Goal: Task Accomplishment & Management: Complete application form

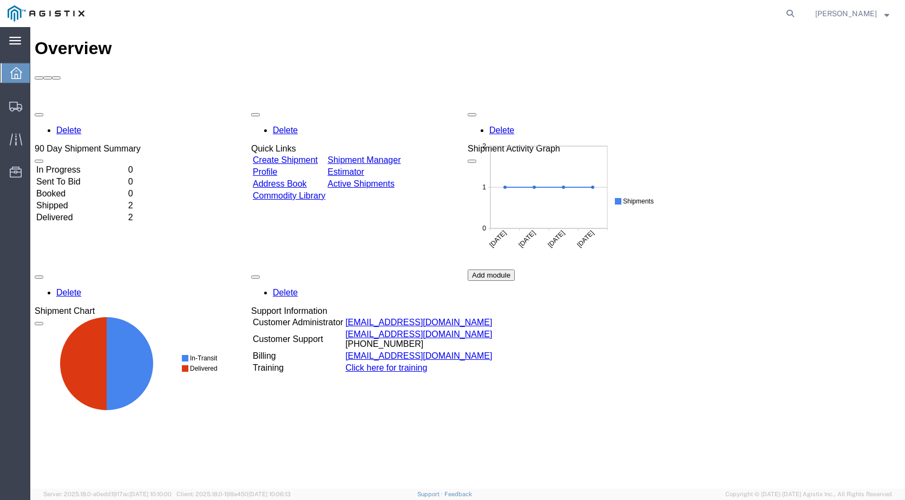
click at [7, 45] on div "main_menu Created with Sketch." at bounding box center [15, 40] width 30 height 27
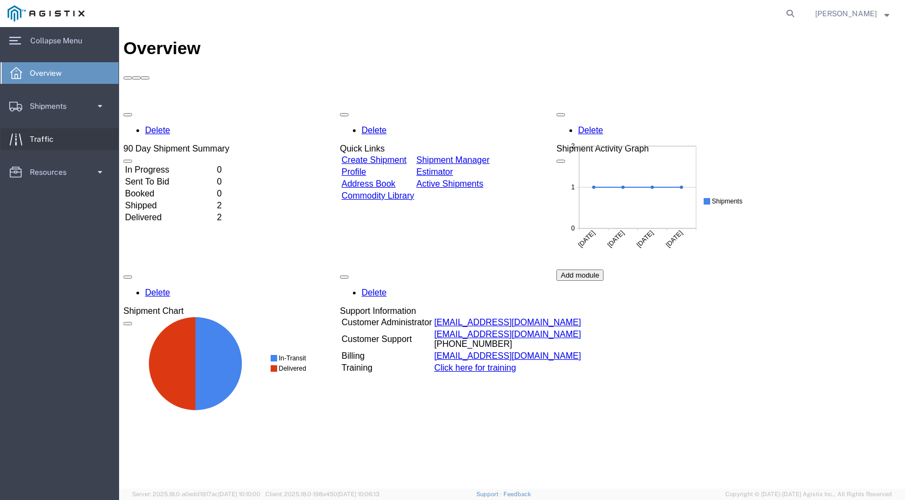
click at [62, 136] on link "Traffic" at bounding box center [60, 139] width 118 height 22
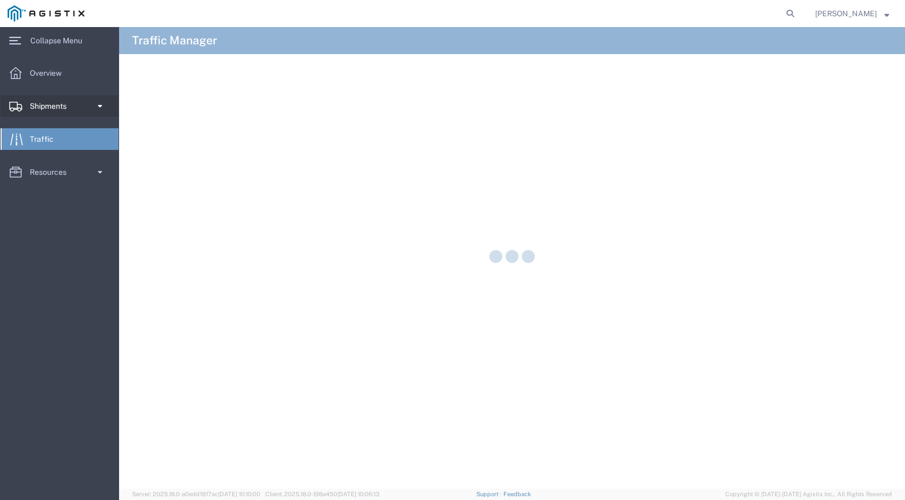
click at [57, 111] on span "Shipments" at bounding box center [52, 106] width 44 height 22
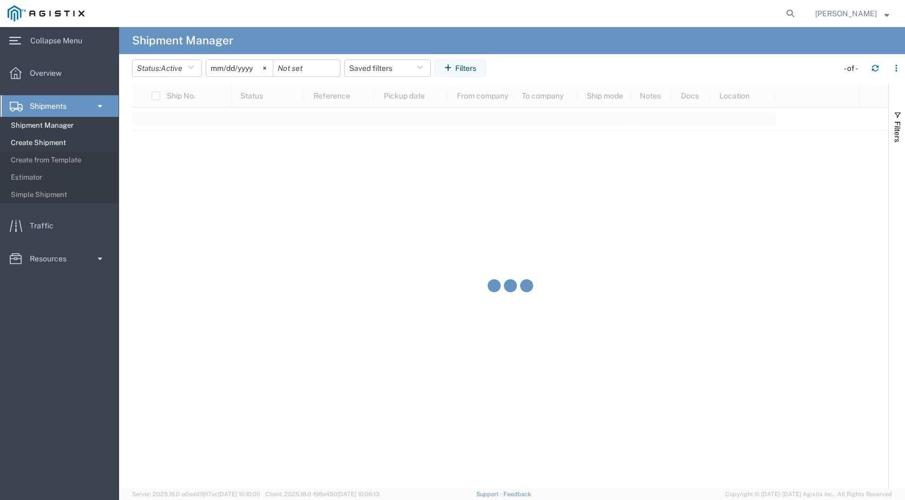
click at [54, 143] on span "Create Shipment" at bounding box center [61, 143] width 100 height 22
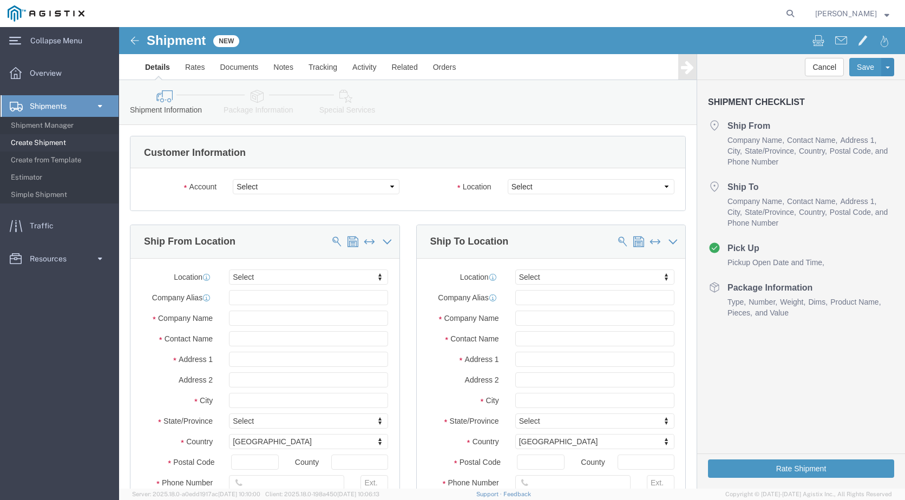
select select
click select "Select Denso [GEOGRAPHIC_DATA] PG&E"
select select "9596"
click select "Select Denso [GEOGRAPHIC_DATA] PG&E"
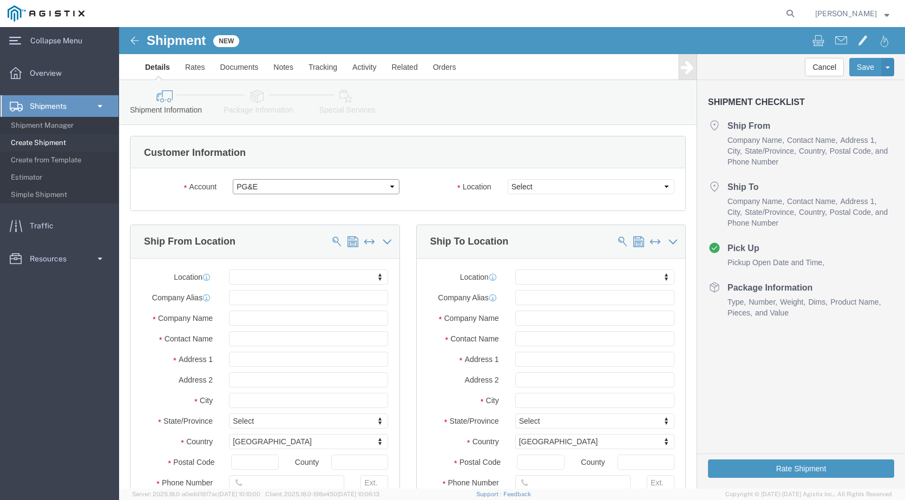
select select
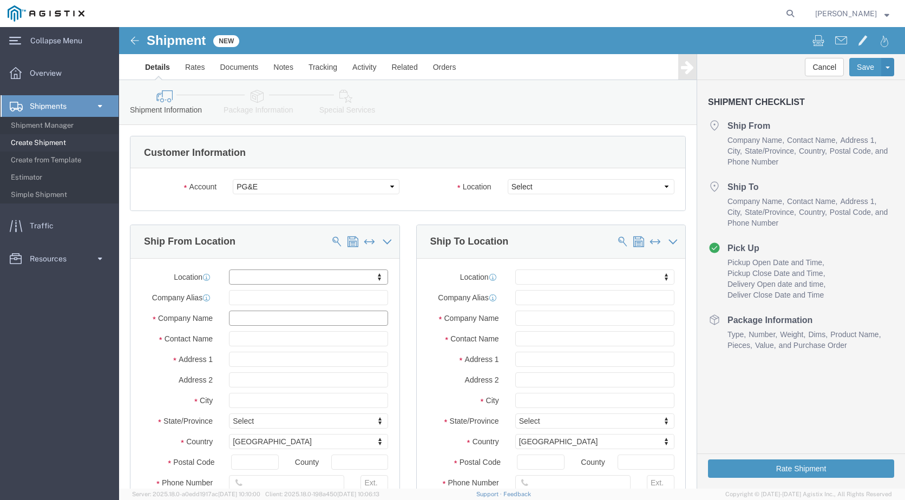
click input "text"
click select "Select All Others [GEOGRAPHIC_DATA] [GEOGRAPHIC_DATA] [GEOGRAPHIC_DATA] [GEOGRA…"
select select "23082"
click select "Select All Others [GEOGRAPHIC_DATA] [GEOGRAPHIC_DATA] [GEOGRAPHIC_DATA] [GEOGRA…"
click input "text"
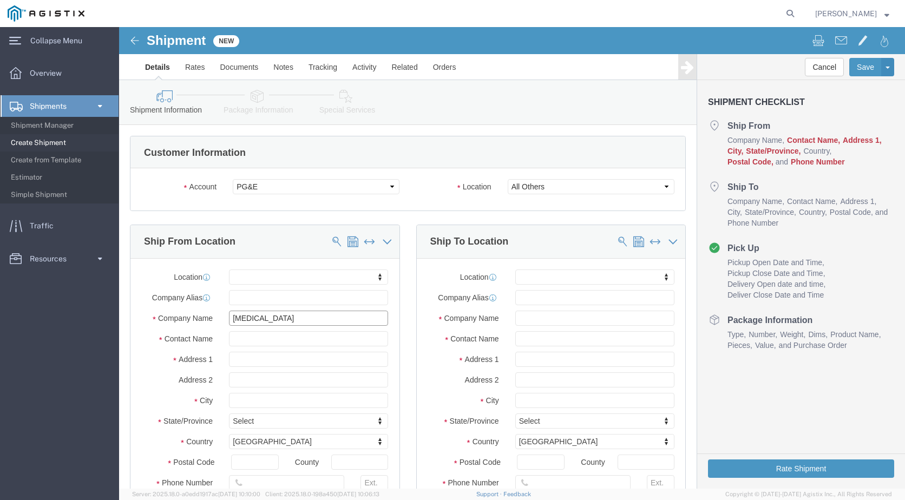
type input "DENSO"
click p "- DENSO USA LP - ([GEOGRAPHIC_DATA]) [STREET_ADDRESS][PERSON_NAME]"
select select "[GEOGRAPHIC_DATA]"
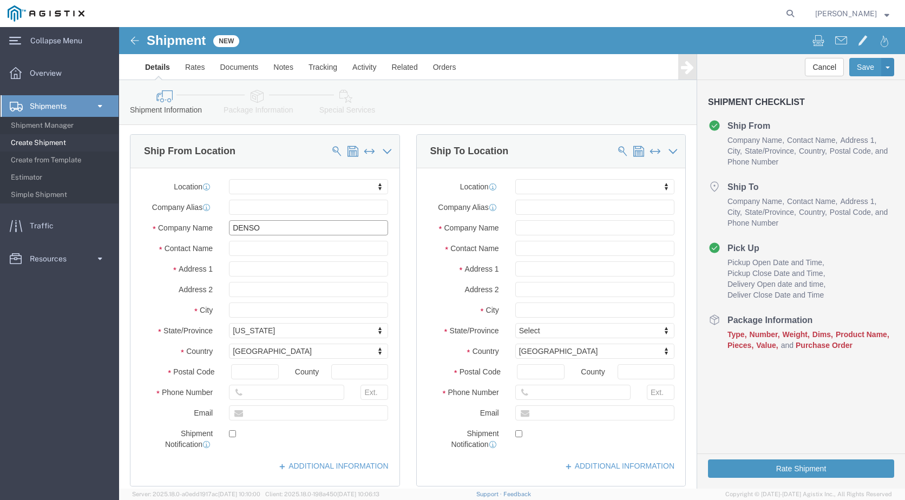
scroll to position [108, 0]
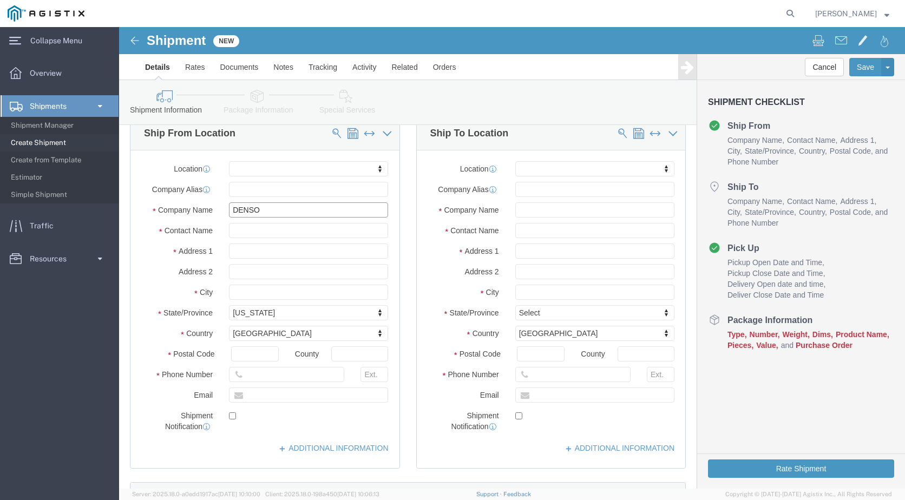
type input "DENSO USA LP"
drag, startPoint x: 183, startPoint y: 207, endPoint x: 57, endPoint y: 213, distance: 126.8
click div "Location My Profile Location (OBSOLETE) [PERSON_NAME] SC - GC TRAILER (OBSOLETE…"
type input "[PERSON_NAME]"
drag, startPoint x: 149, startPoint y: 369, endPoint x: 109, endPoint y: 375, distance: 40.5
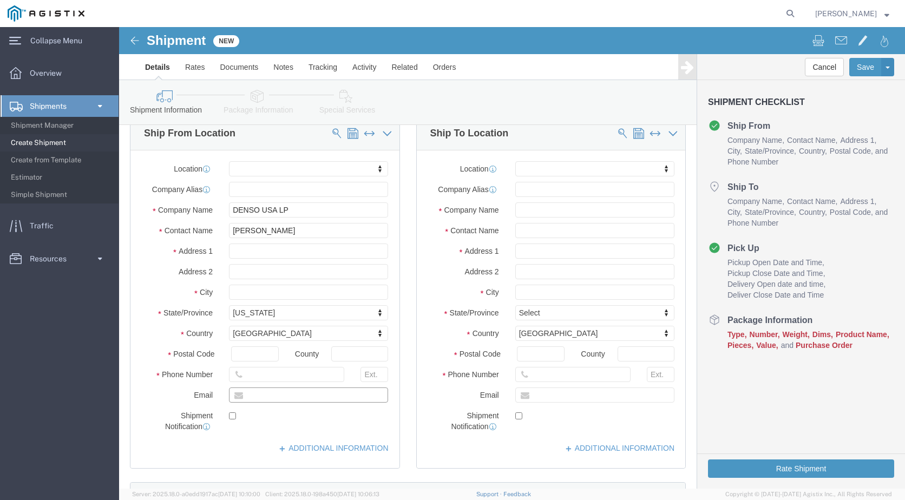
click input "text"
type input "[EMAIL_ADDRESS][DOMAIN_NAME]"
click input "text"
type input "MROIS"
type input "3501419338"
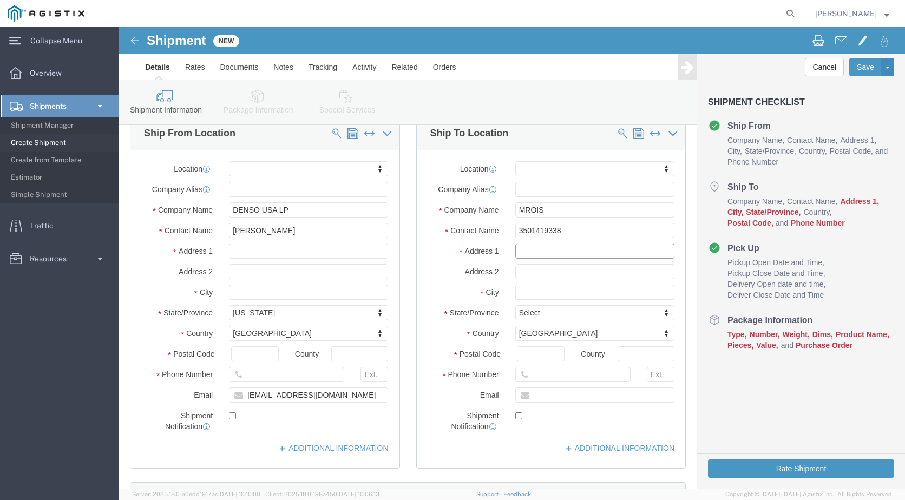
click input "text"
type input "[STREET_ADDRESS][PERSON_NAME]"
type input "FREMONT"
type input "C"
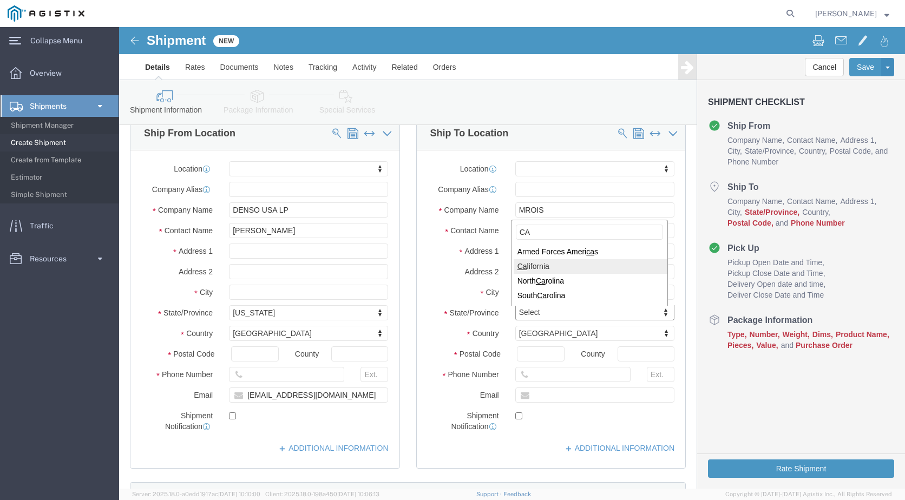
type input "CA"
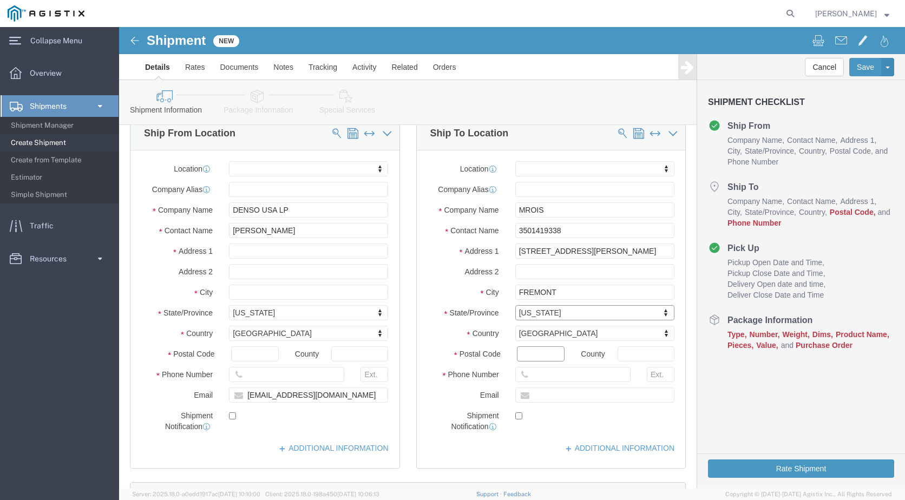
click input "Postal Code"
type input "94538"
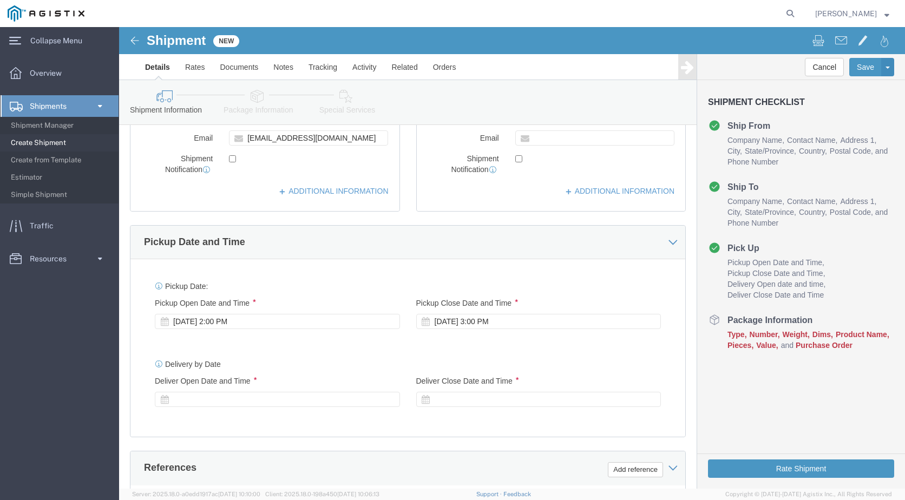
scroll to position [379, 0]
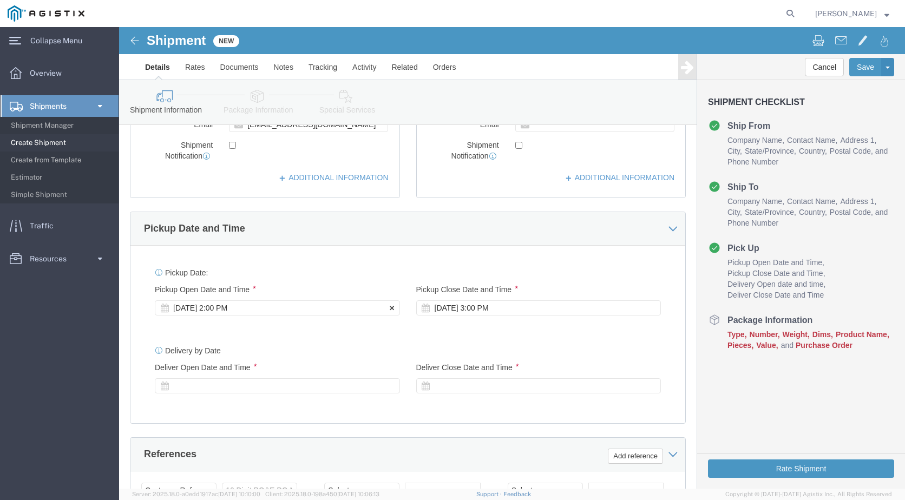
type input "7077478420"
click div "[DATE] 2:00 PM"
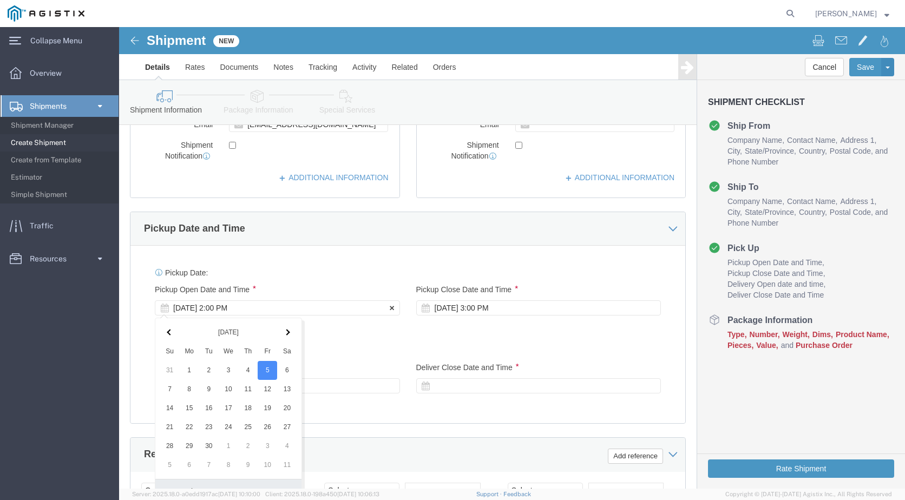
scroll to position [626, 0]
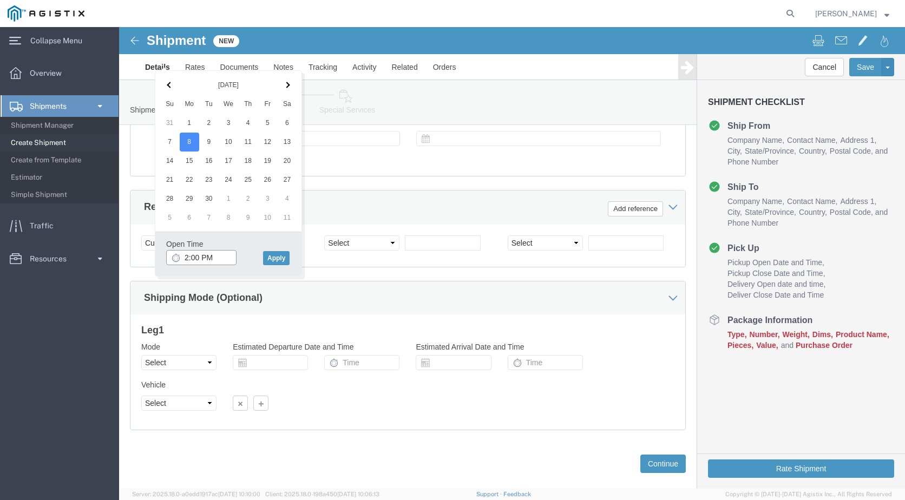
click input "2:00 PM"
type input "1:00 PM"
click button "Apply"
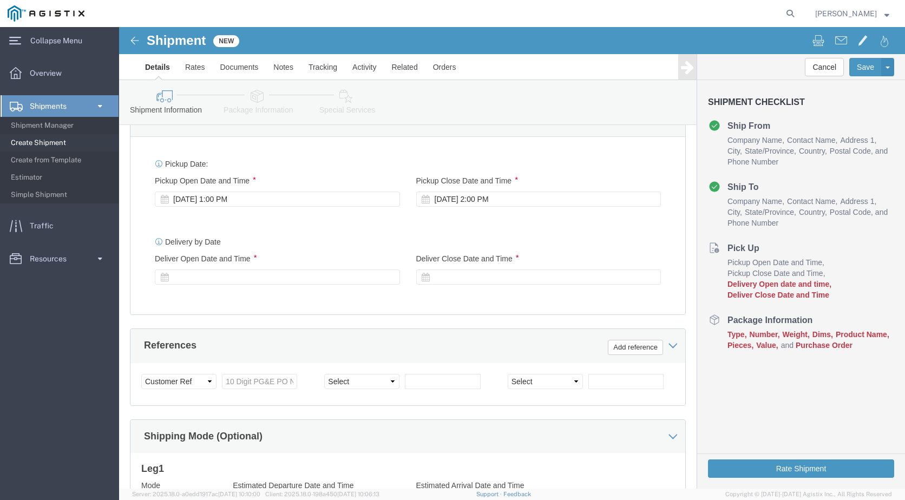
scroll to position [464, 0]
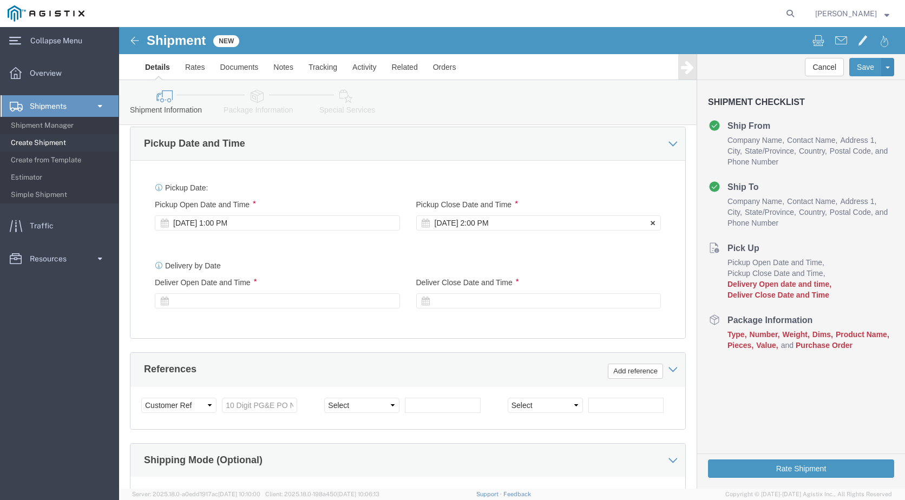
click div "[DATE] 2:00 PM"
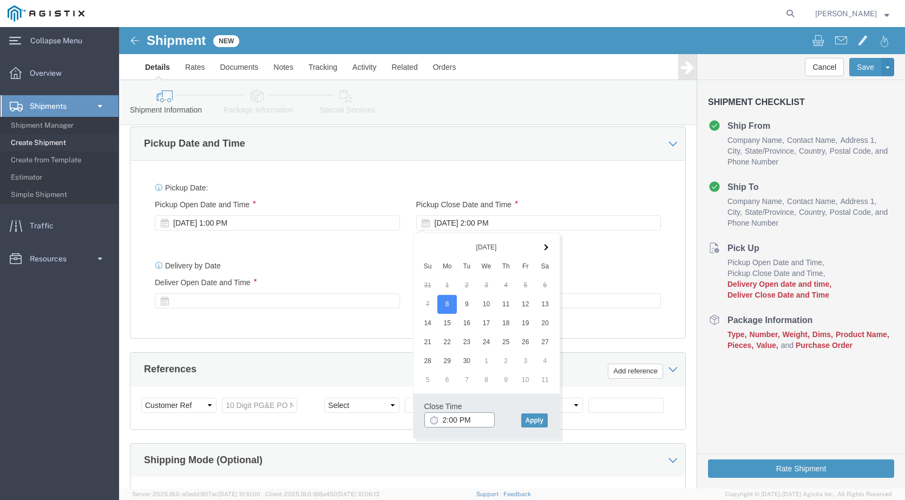
type input "4:00 PM"
click button "Apply"
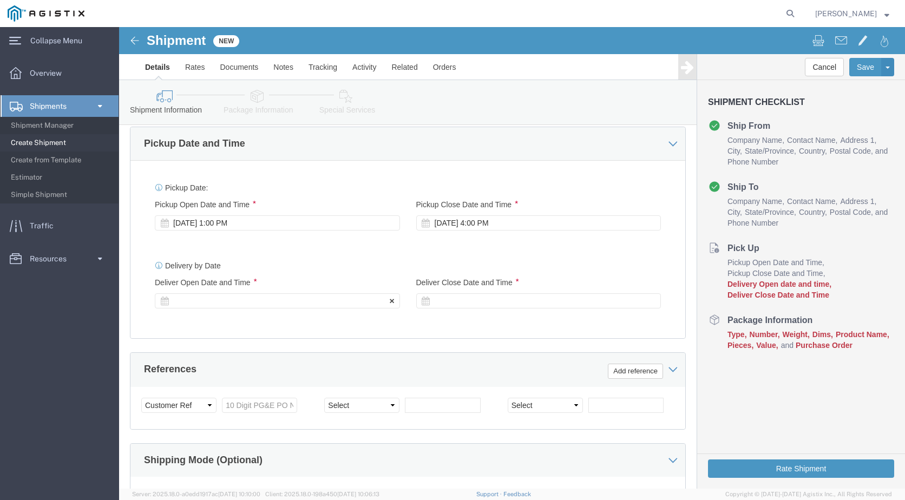
click div
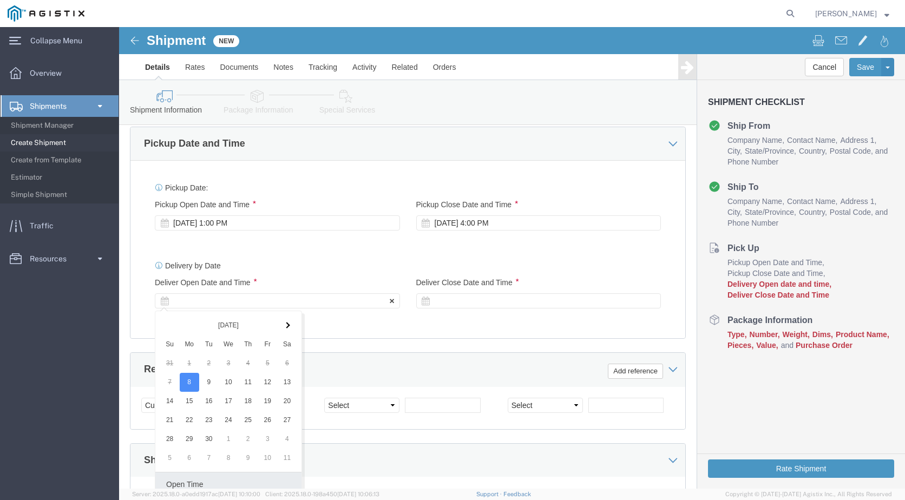
scroll to position [643, 0]
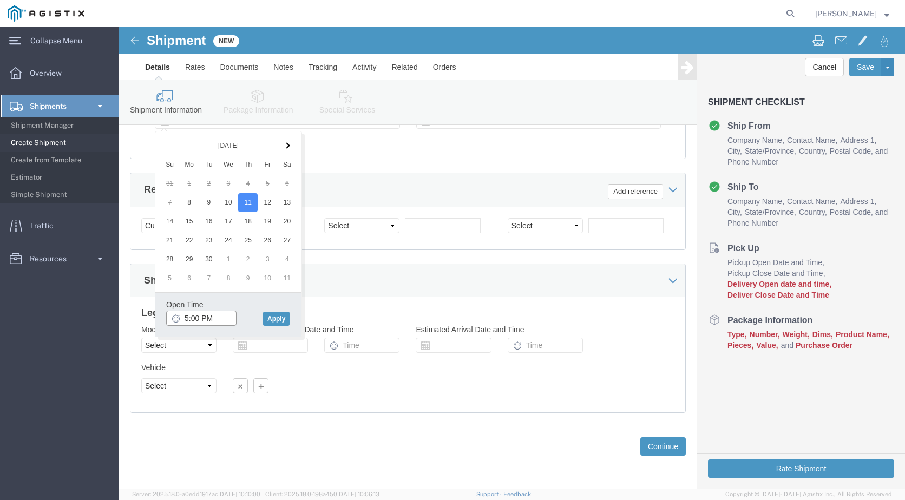
click input "5:00 PM"
type input "8:00 AM"
click div "Open Time 8:00 AM [DATE] 5:00 PM - [DATE] 5:00 PM Cancel Apply"
click button "Apply"
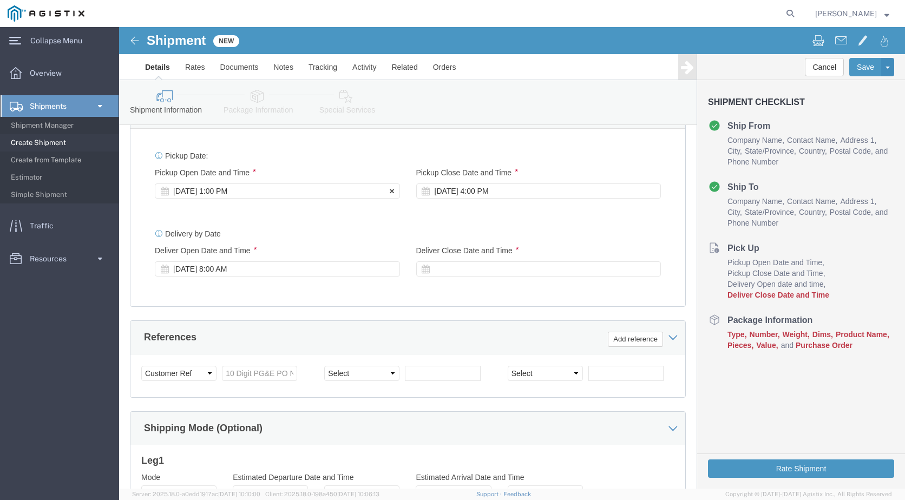
scroll to position [427, 0]
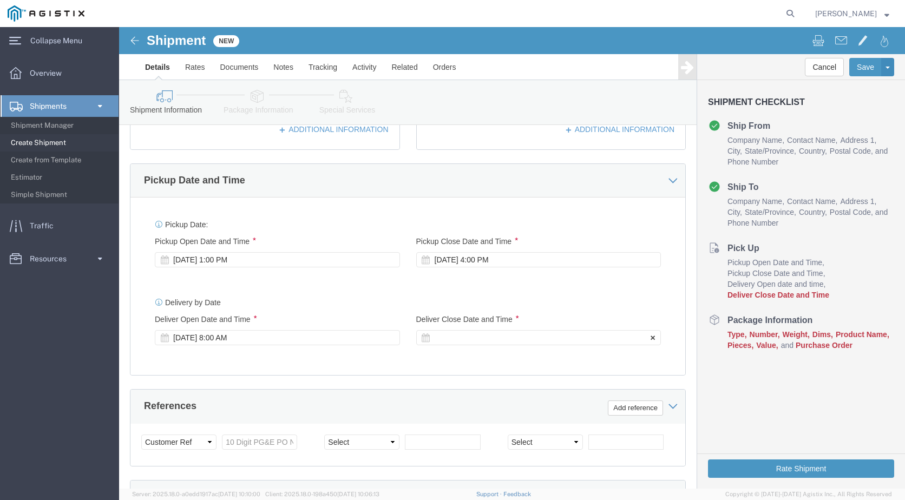
click div
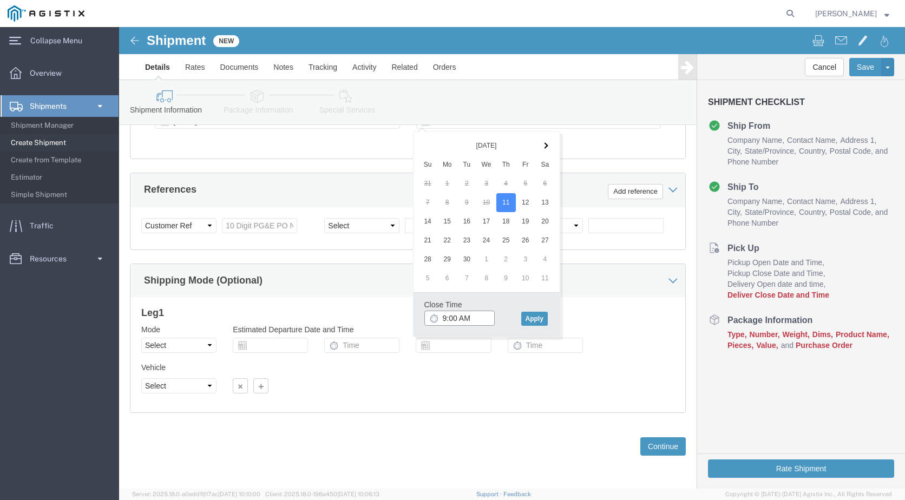
click input "9:00 AM"
type input "3:00 PM"
click button "Apply"
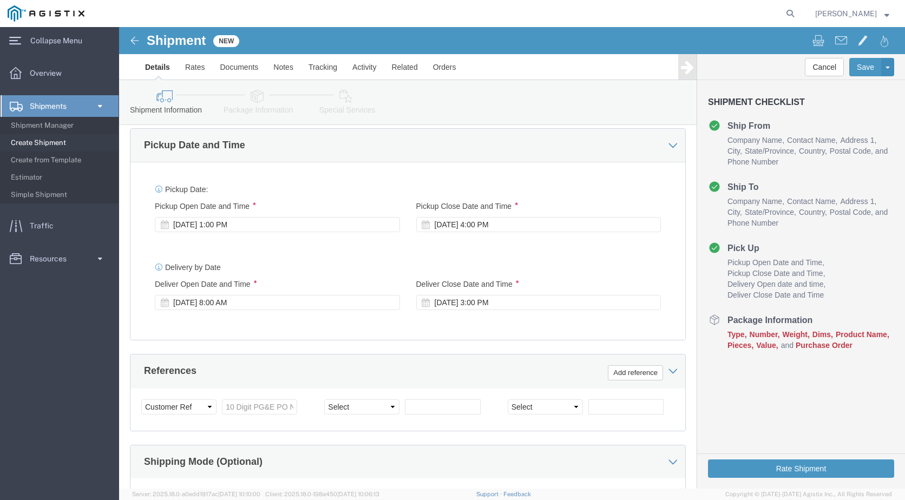
scroll to position [481, 0]
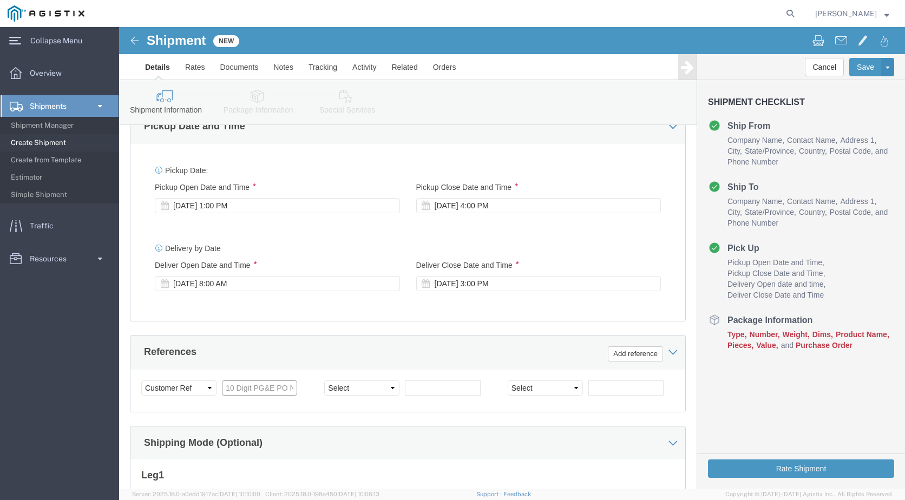
click input "text"
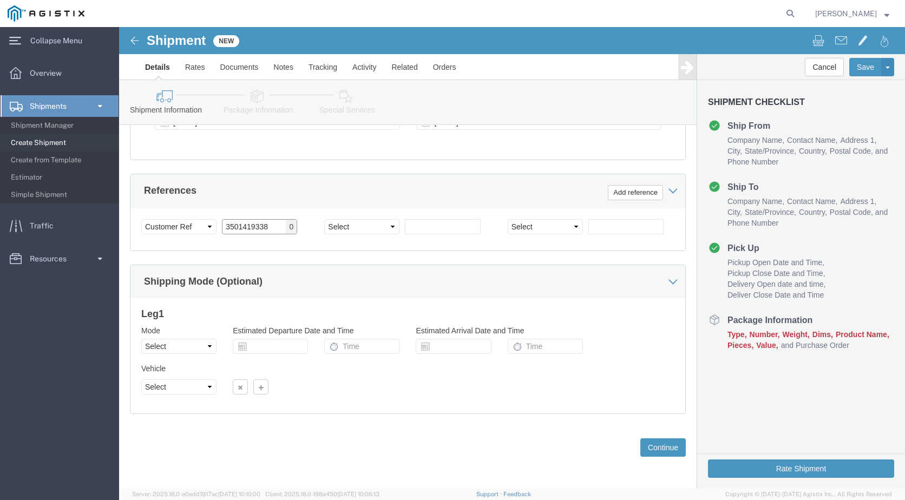
scroll to position [643, 0]
type input "3501419338"
click button "Continue"
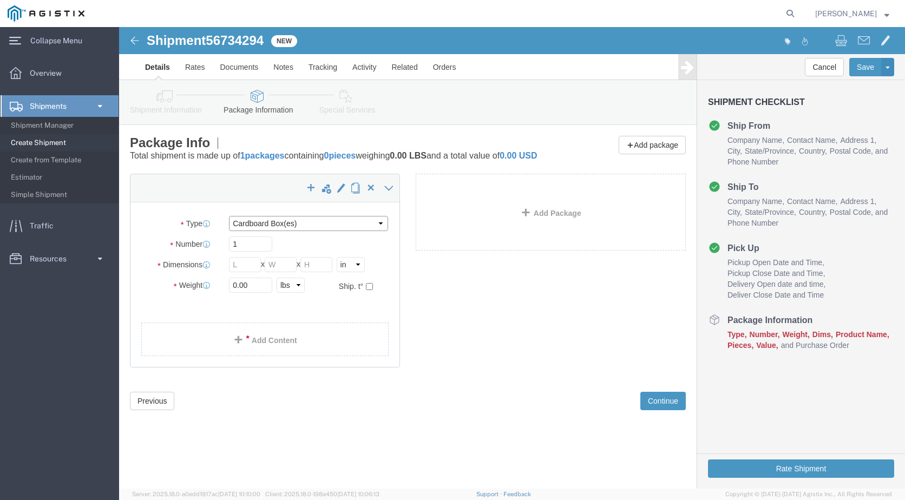
click select "Select Bulk Bundle(s) Cardboard Box(es) Carton(s) Crate(s) Drum(s) (Fiberboard)…"
select select "PSNS"
click select "Select Bulk Bundle(s) Cardboard Box(es) Carton(s) Crate(s) Drum(s) (Fiberboard)…"
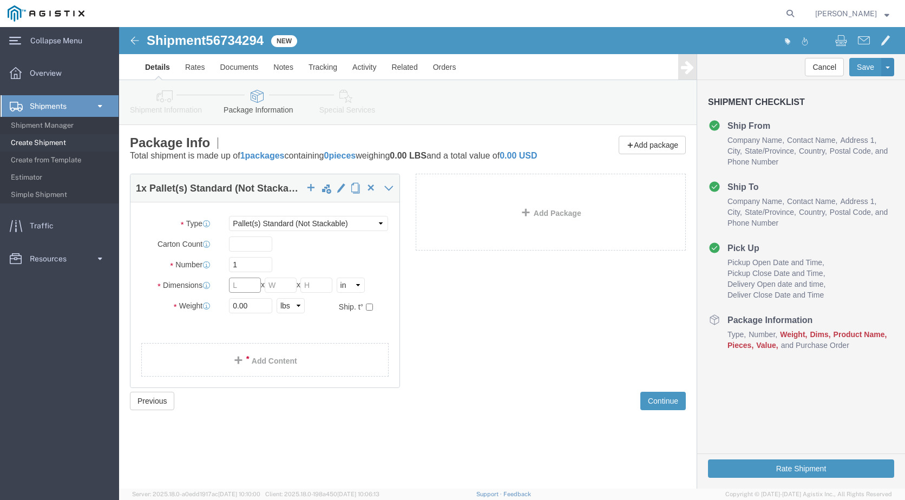
click input "text"
type input "40"
type input "48"
type input "36"
drag, startPoint x: 134, startPoint y: 297, endPoint x: 159, endPoint y: 281, distance: 29.0
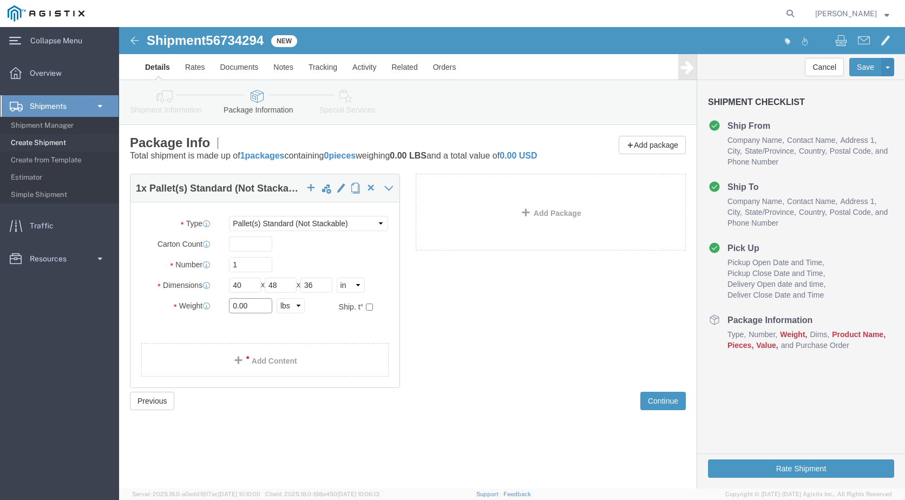
click input "0.00"
type input "0"
type input "125.00"
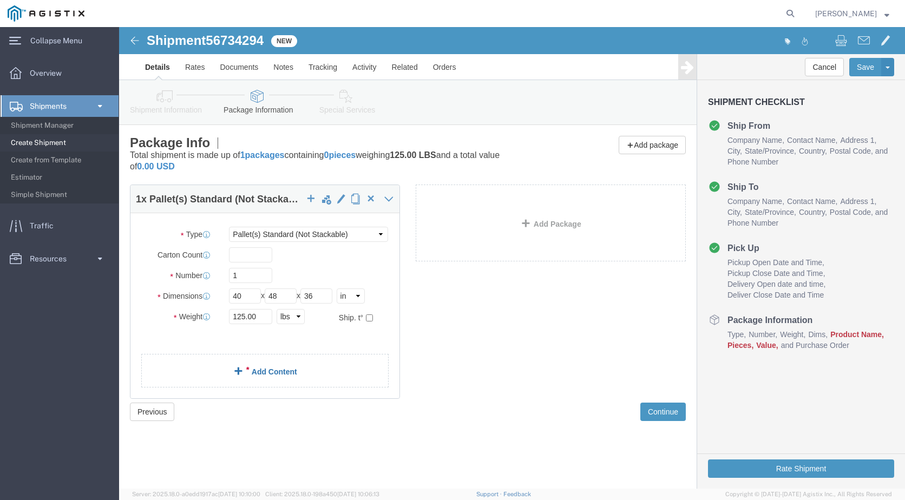
click link "Add Content"
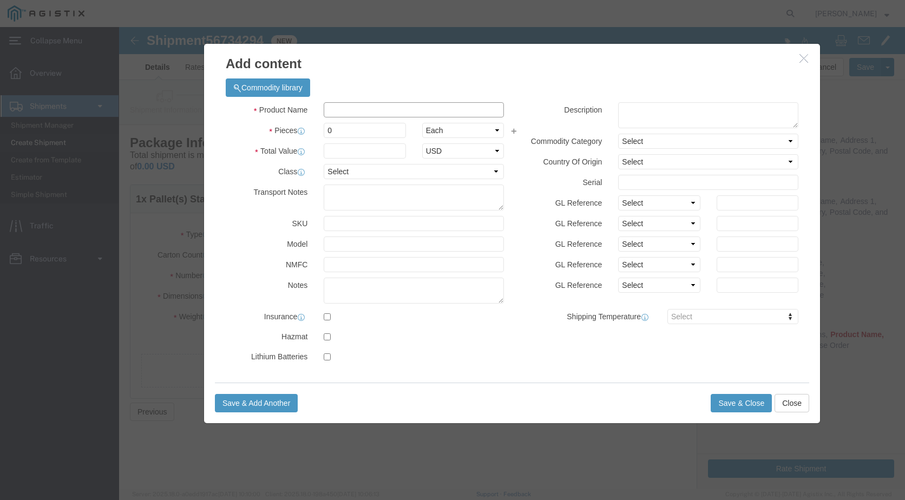
click input "text"
type input "OUTERWRAP"
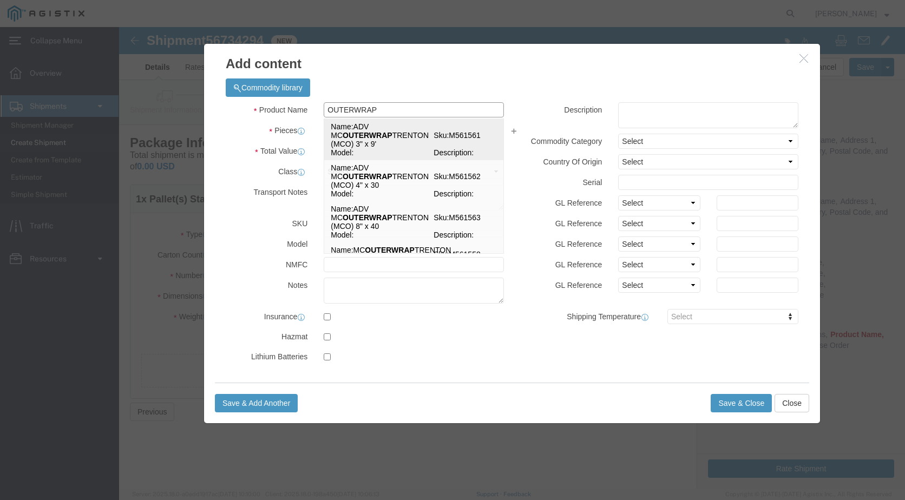
click td "Name: ADV MC OUTERWRAP TRENTON (MCO) 3" x 9'"
select select
select select "USD"
type input "ADV MC OUTERWRAP TRENTON (MCO) 3" x 9'"
type input "M561561"
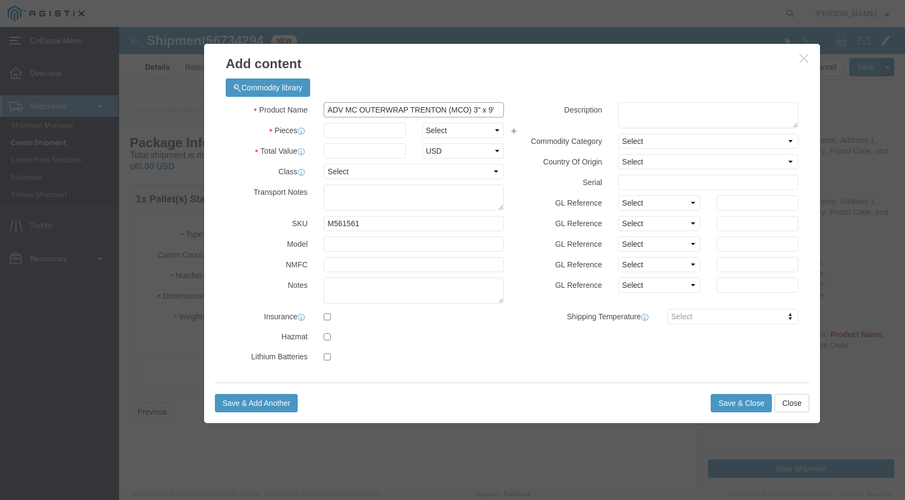
type input "ADV MC OUTERWRAP TRENTON (MCO) 3" x 9'"
click input "text"
type input "1"
click select "Select Bag Barrels 100Board Feet Bottle Box Blister Pack Carats Can Capsule Car…"
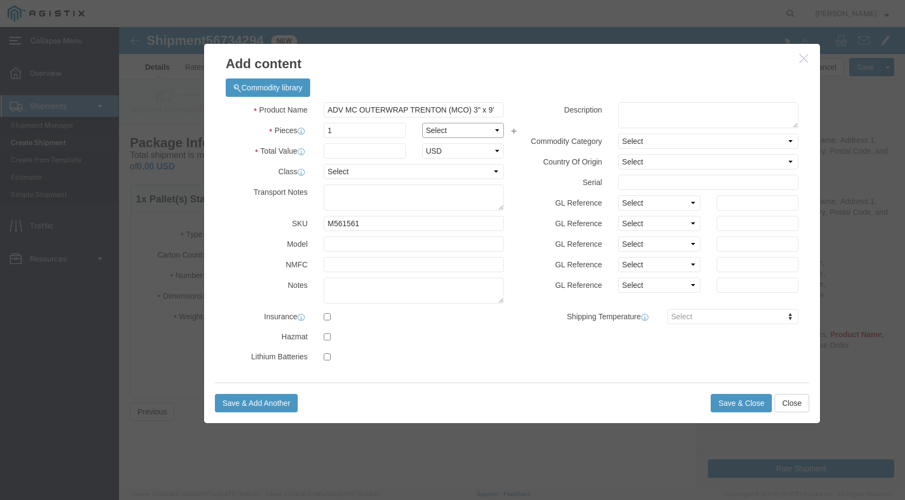
select select "PAC"
click div "Product Name ADV MC OUTERWRAP TRENTON (MCO) 3" x 9' OUTERWRAP Pieces 1 Select B…"
click input "ADV MC OUTERWRAP TRENTON (MCO) 3" x 9'"
drag, startPoint x: 381, startPoint y: 81, endPoint x: 156, endPoint y: 82, distance: 225.1
click div "Product Name ADV MC OUTERWRAP TRENTON (MCO) 3" x 9' OUTERWRAP"
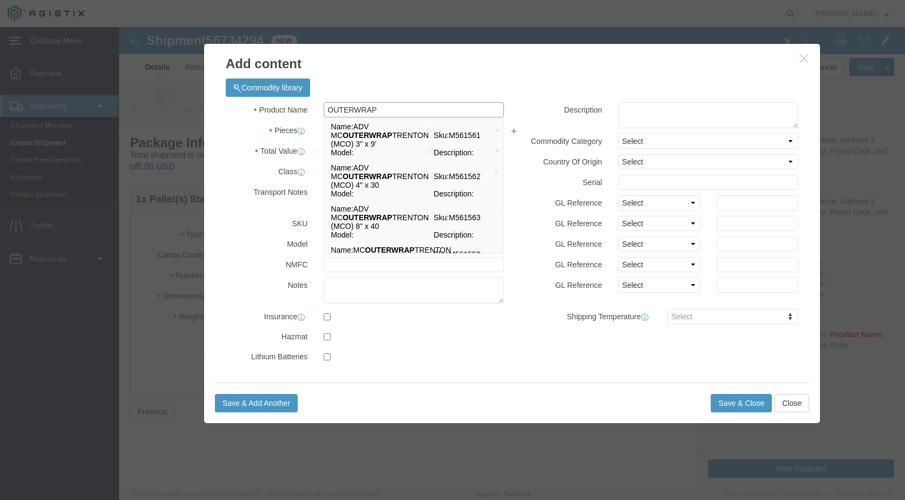
type input "OUTERWRAP"
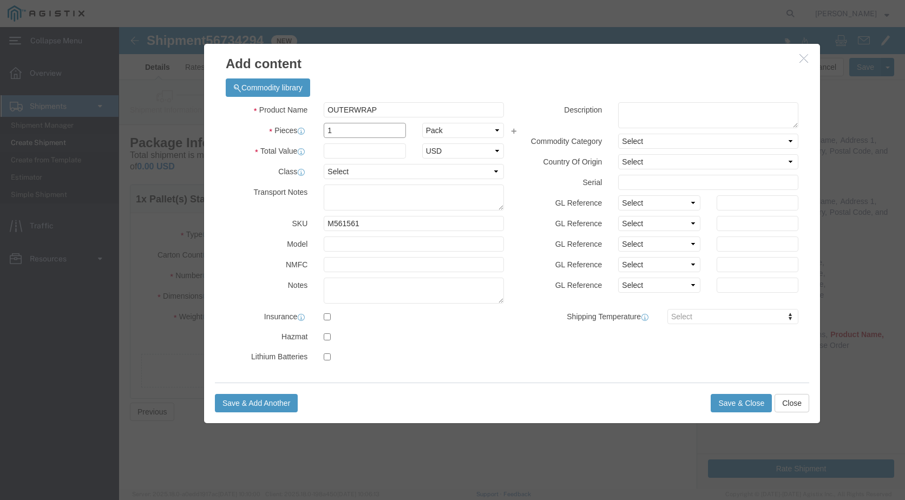
drag, startPoint x: 263, startPoint y: 105, endPoint x: 161, endPoint y: 115, distance: 102.8
click div "Product Name OUTERWRAP OUTERWRAP Pieces 1 Select Bag Barrels 100Board Feet Bott…"
type input "3"
click select "Select Bag Barrels 100Board Feet Bottle Box Blister Pack Carats Can Capsule Car…"
select select "CASE"
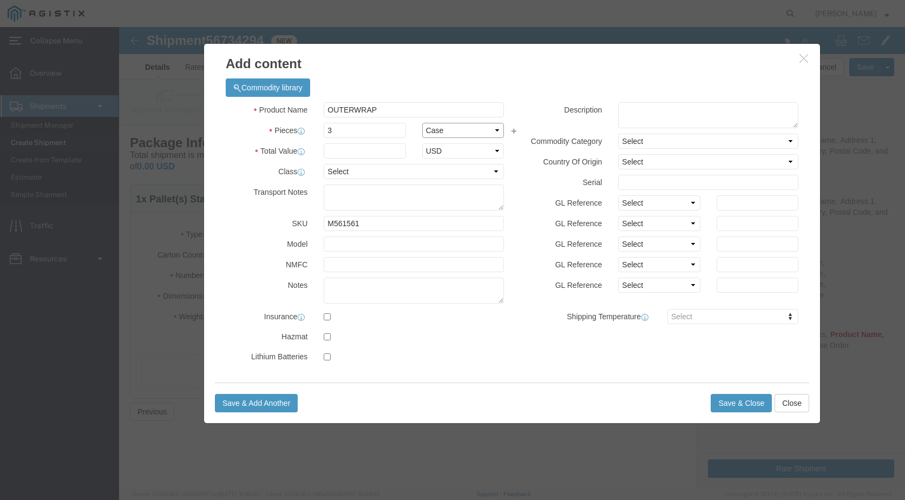
click select "Select Bag Barrels 100Board Feet Bottle Box Blister Pack Carats Can Capsule Car…"
click input "text"
type input "10138.60"
click button "Save & Close"
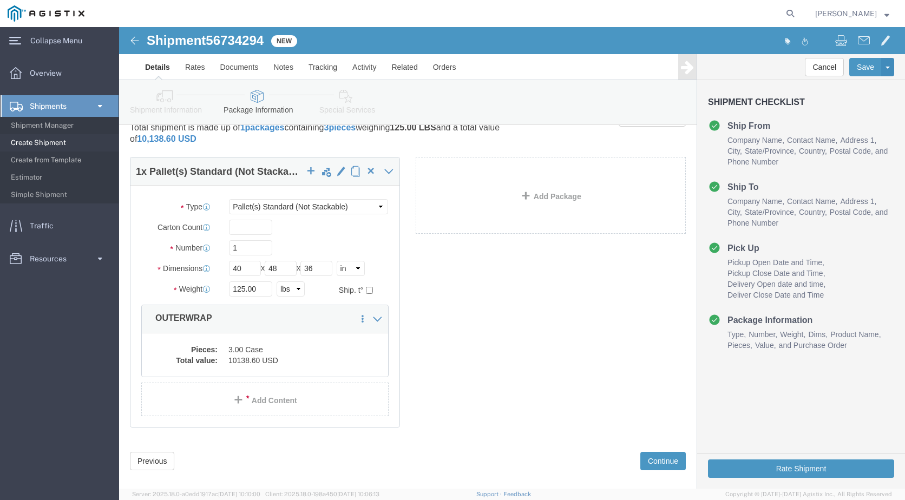
scroll to position [42, 0]
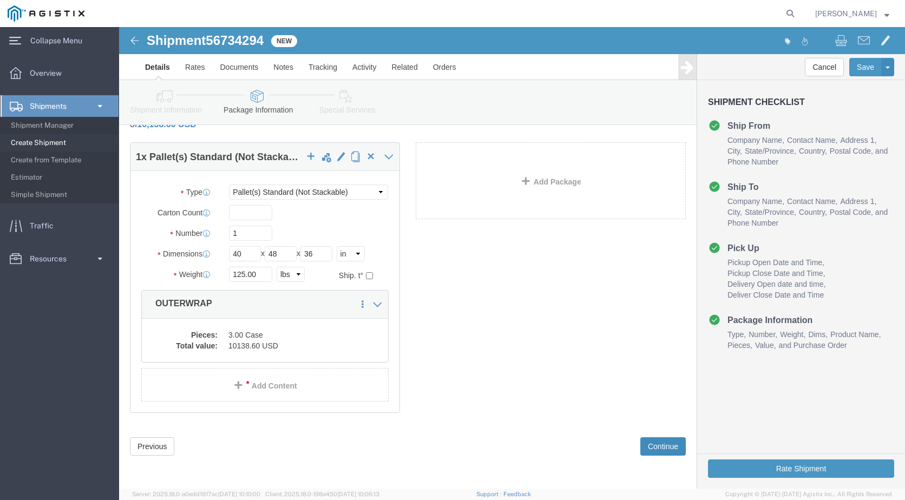
click button "Continue"
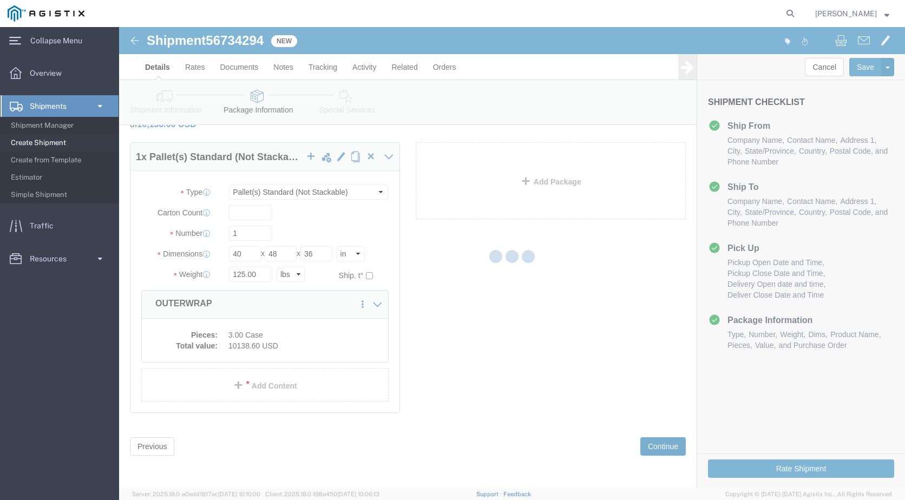
select select
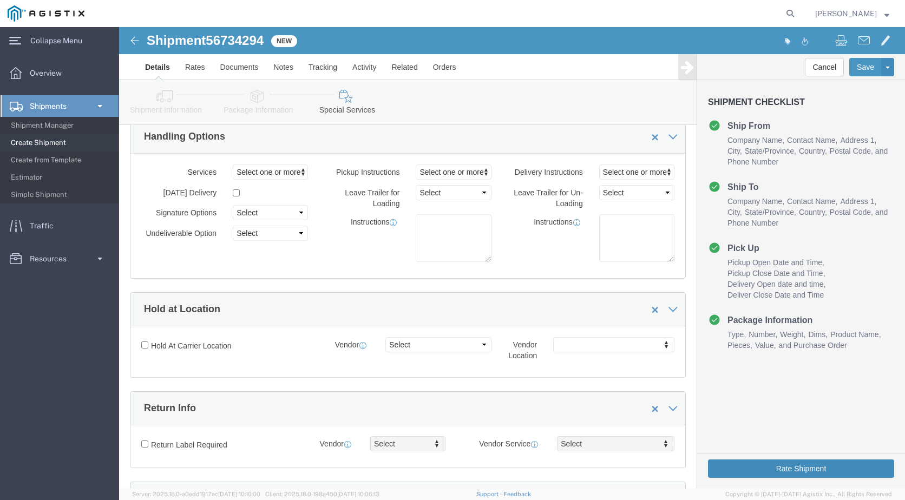
click button "Rate Shipment"
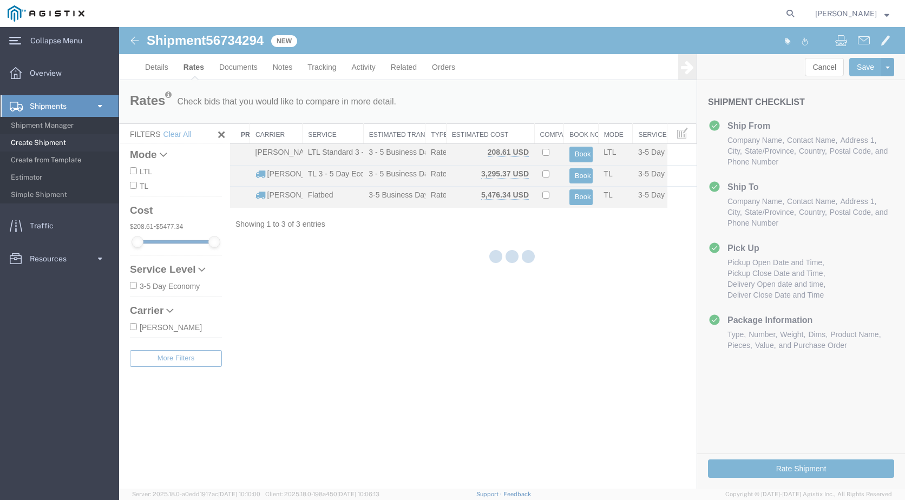
scroll to position [0, 0]
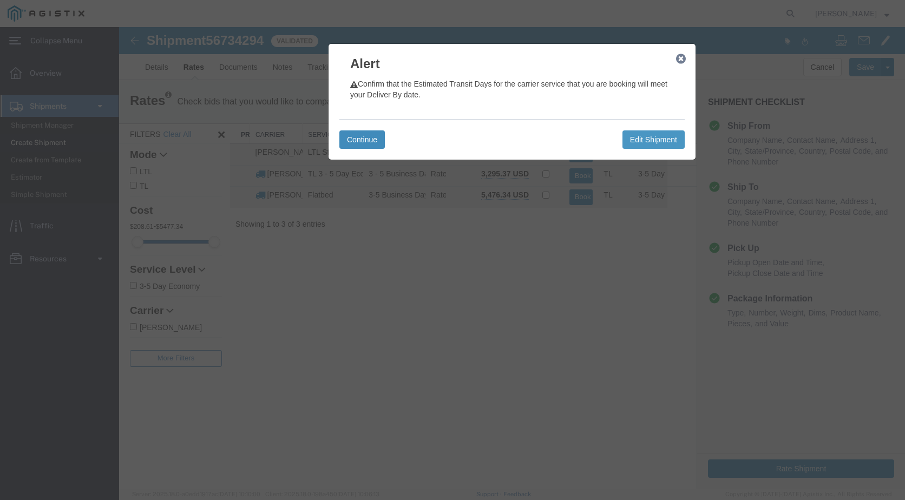
click at [371, 139] on button "Continue" at bounding box center [361, 139] width 45 height 18
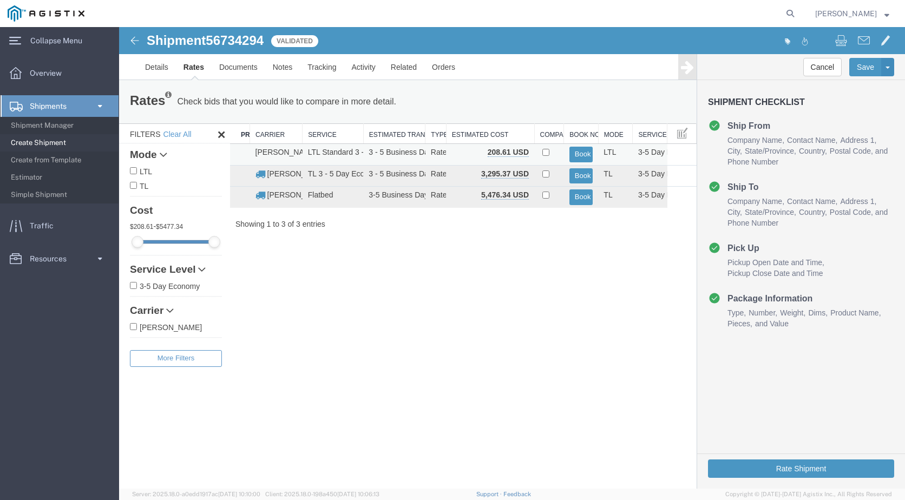
click at [296, 150] on td "[PERSON_NAME]" at bounding box center [276, 155] width 52 height 22
click at [581, 156] on button "Book" at bounding box center [581, 155] width 24 height 16
